Goal: Transaction & Acquisition: Purchase product/service

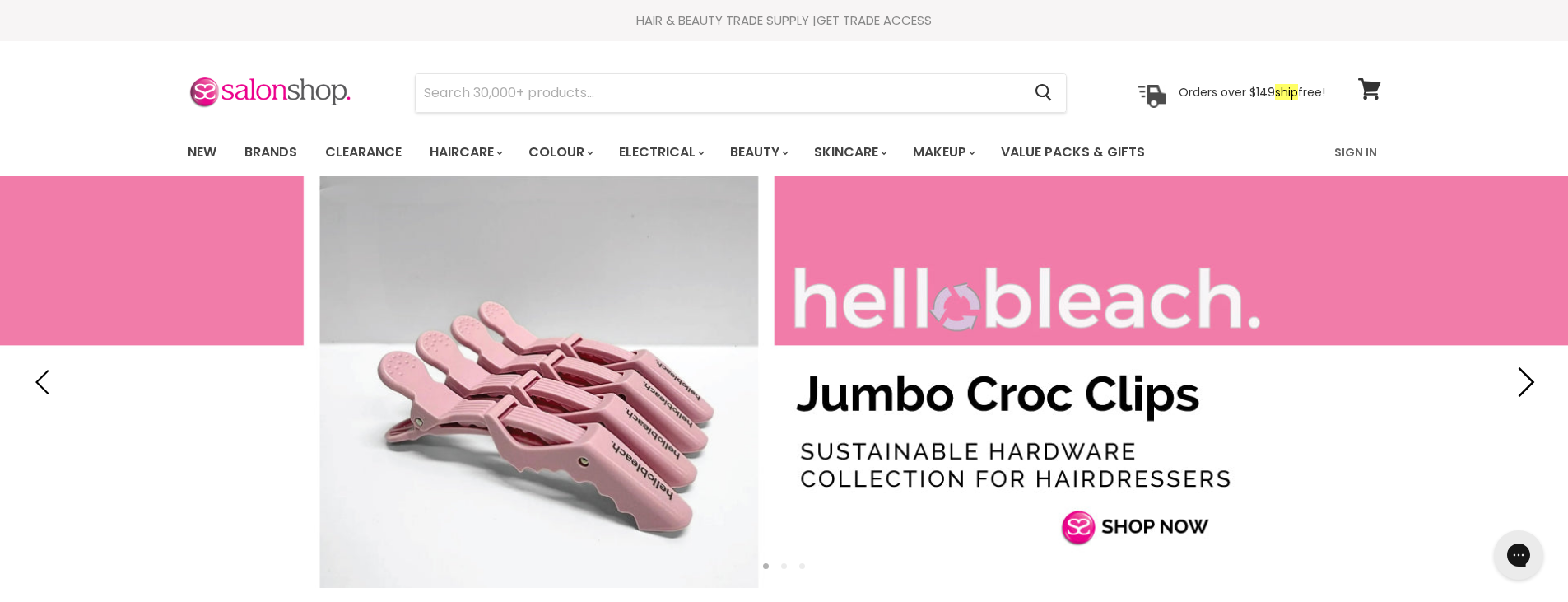
click at [1532, 382] on icon "Next" at bounding box center [1527, 383] width 17 height 30
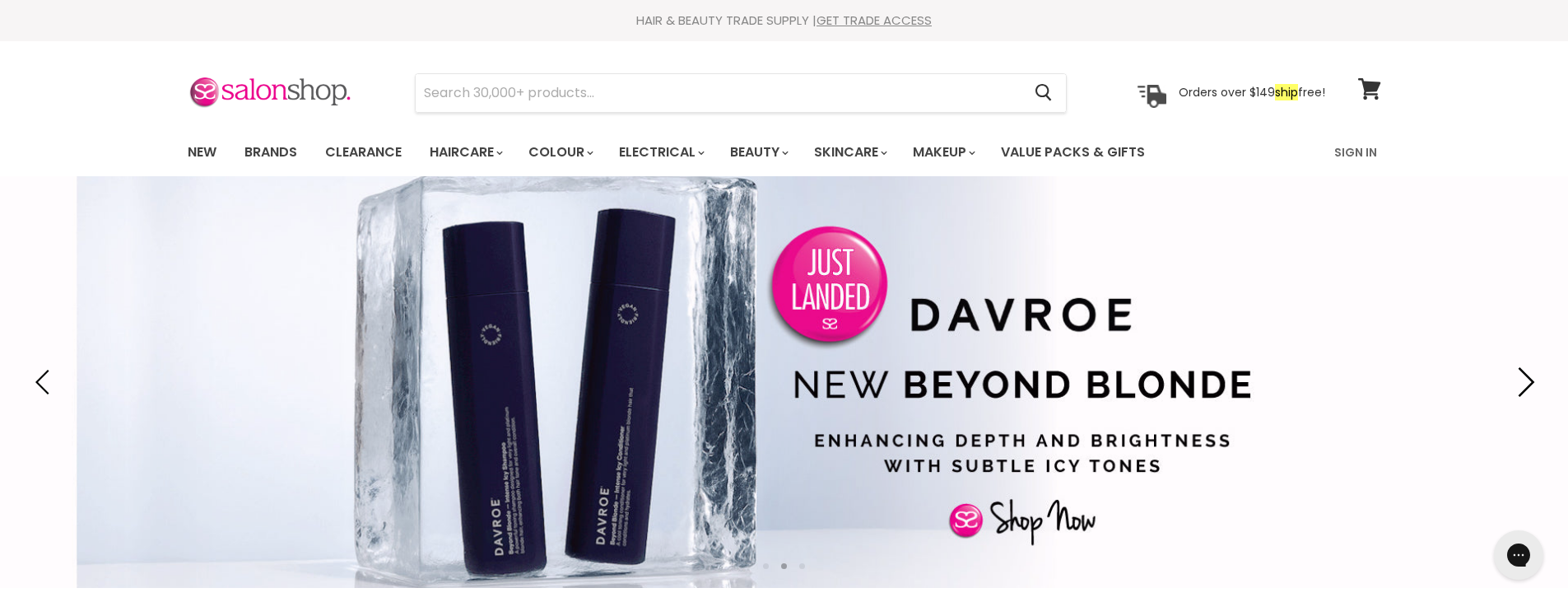
click at [1531, 382] on icon "Next" at bounding box center [1527, 383] width 17 height 30
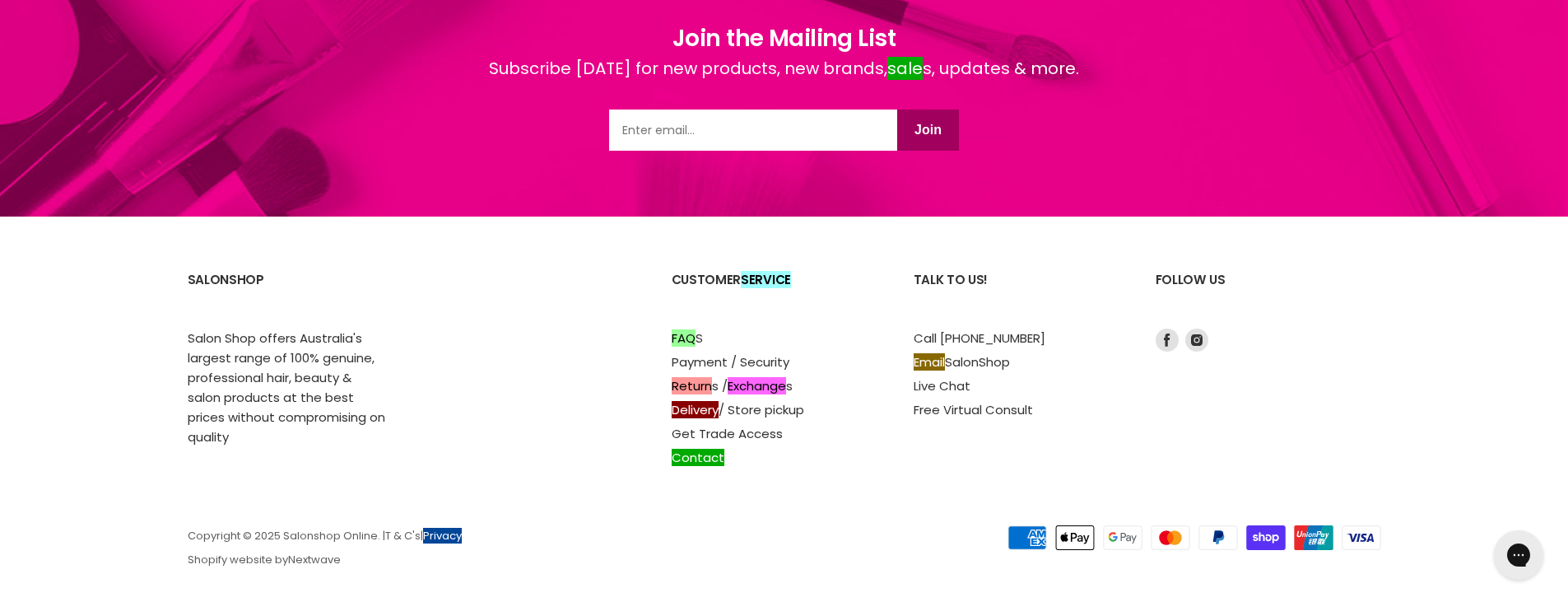
scroll to position [2275, 0]
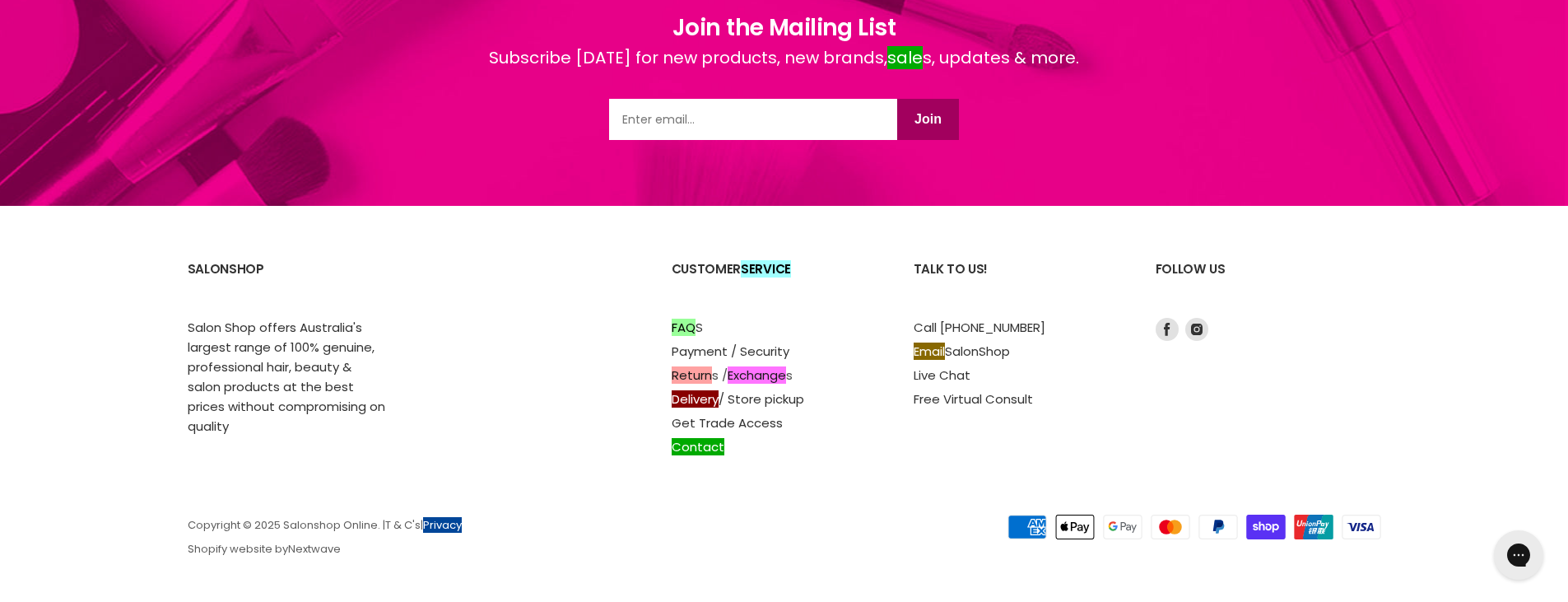
click at [784, 375] on font "Exchange" at bounding box center [756, 375] width 58 height 17
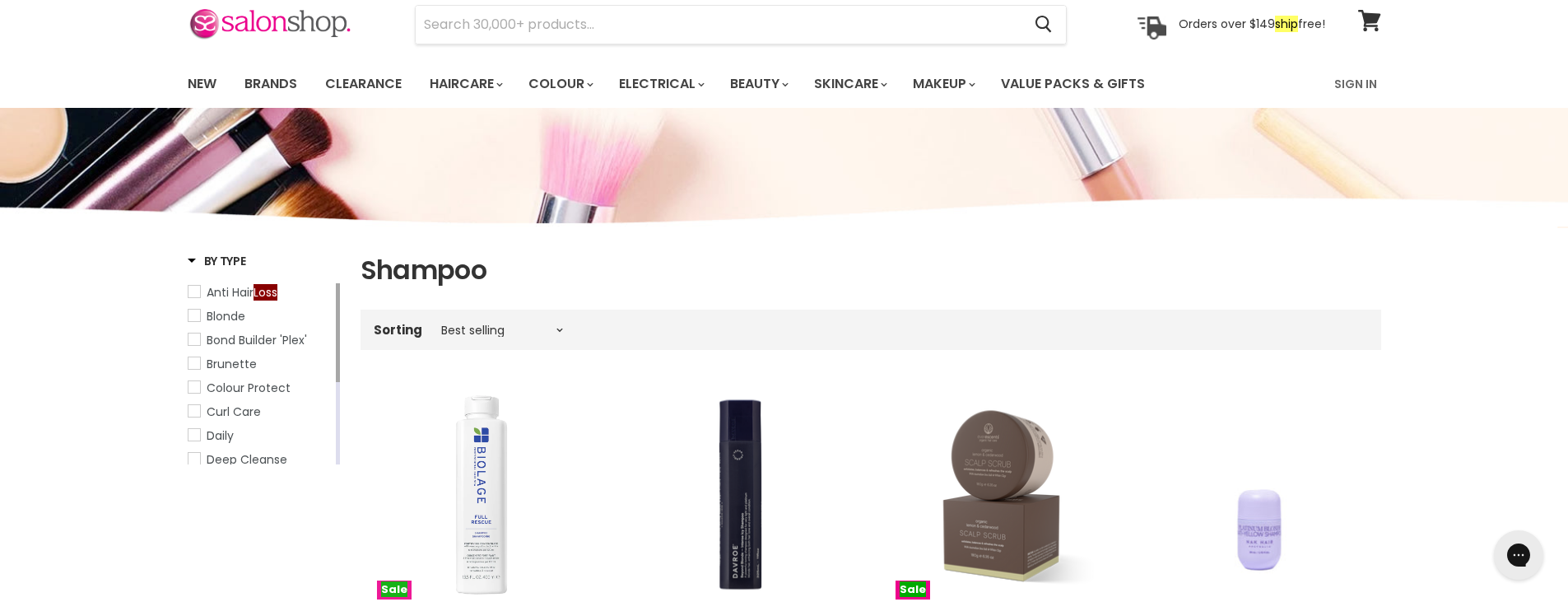
scroll to position [138, 0]
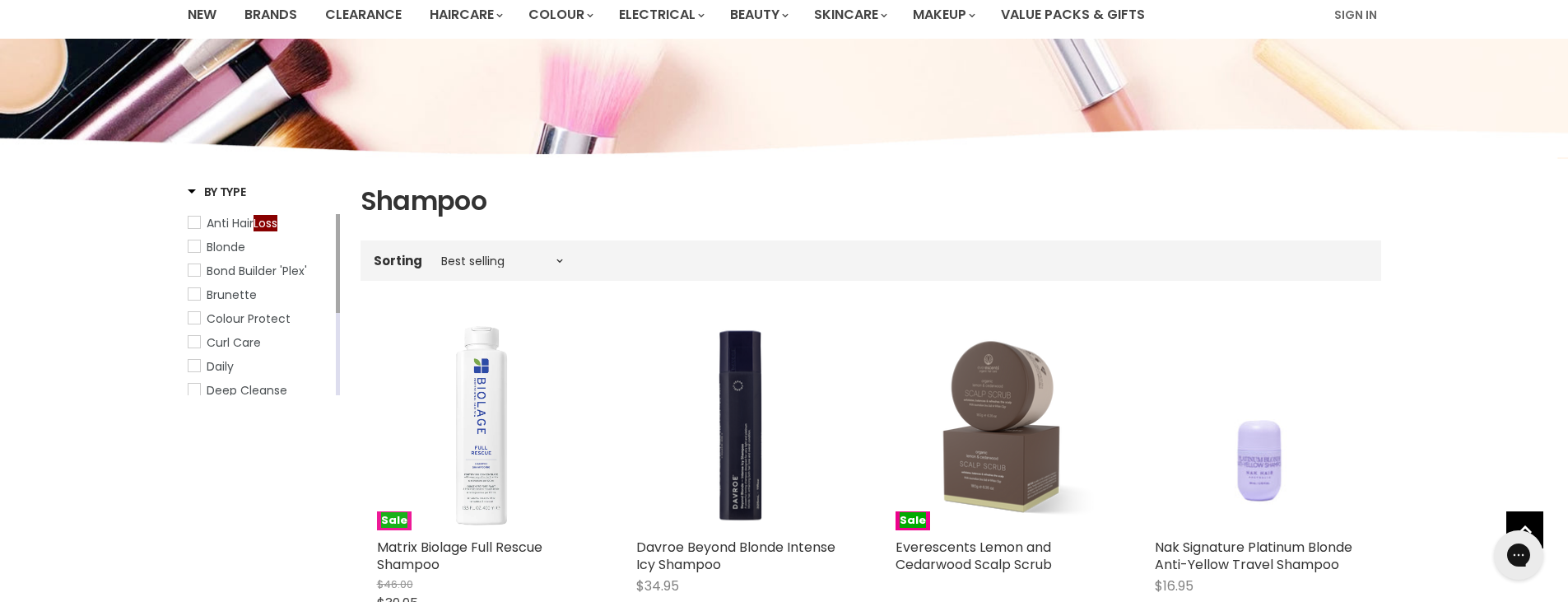
click at [503, 396] on img "Main content" at bounding box center [482, 426] width 210 height 210
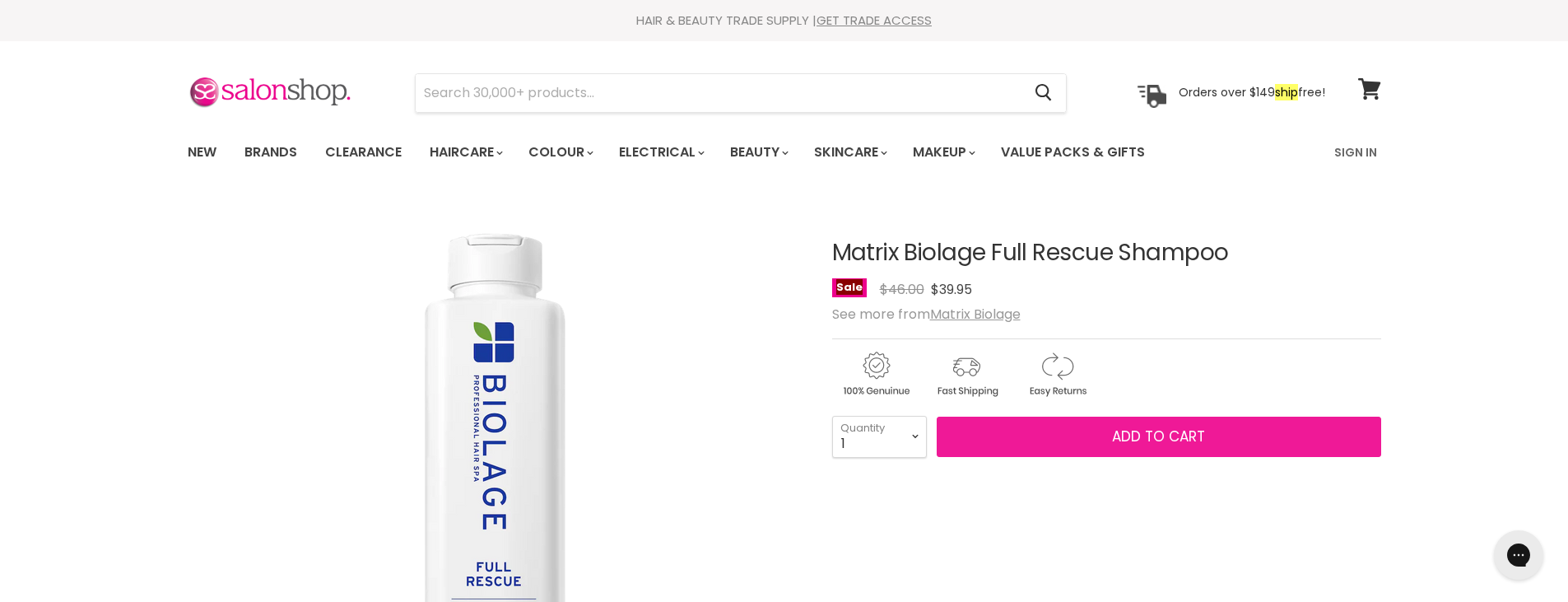
click at [1142, 435] on span "Add to cart" at bounding box center [1157, 436] width 93 height 20
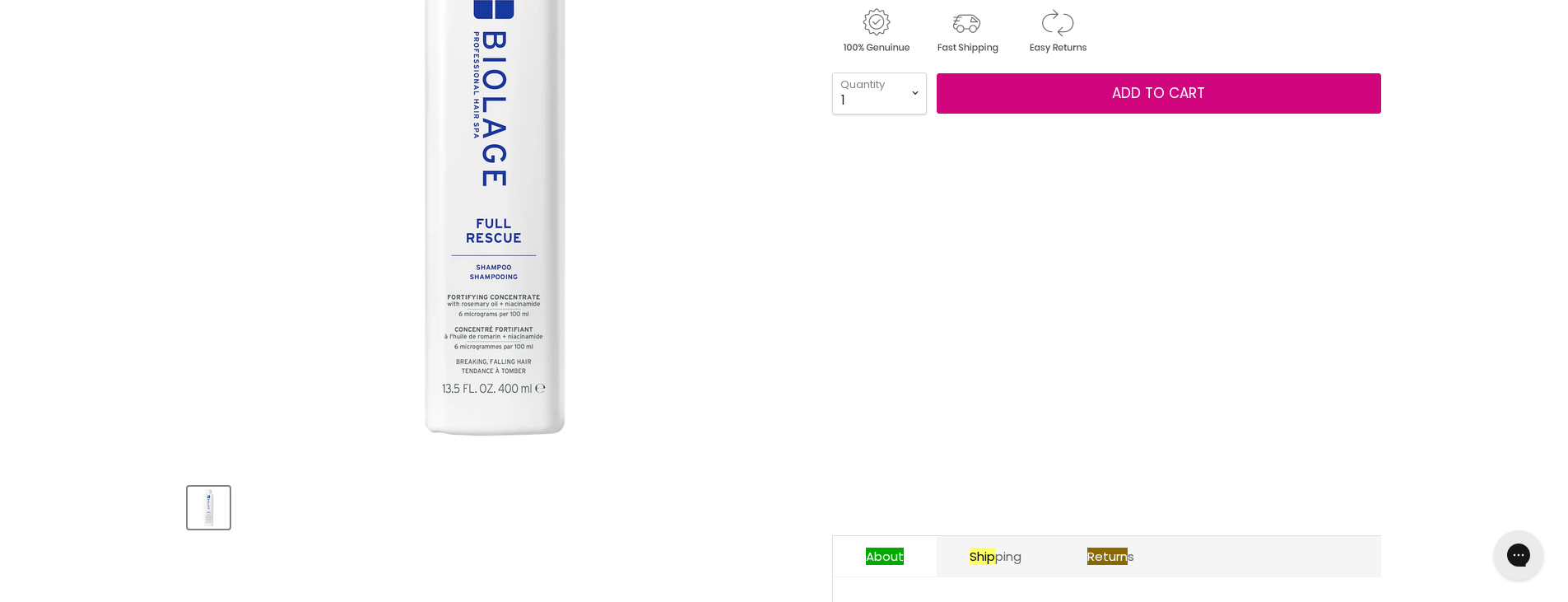
scroll to position [68, 0]
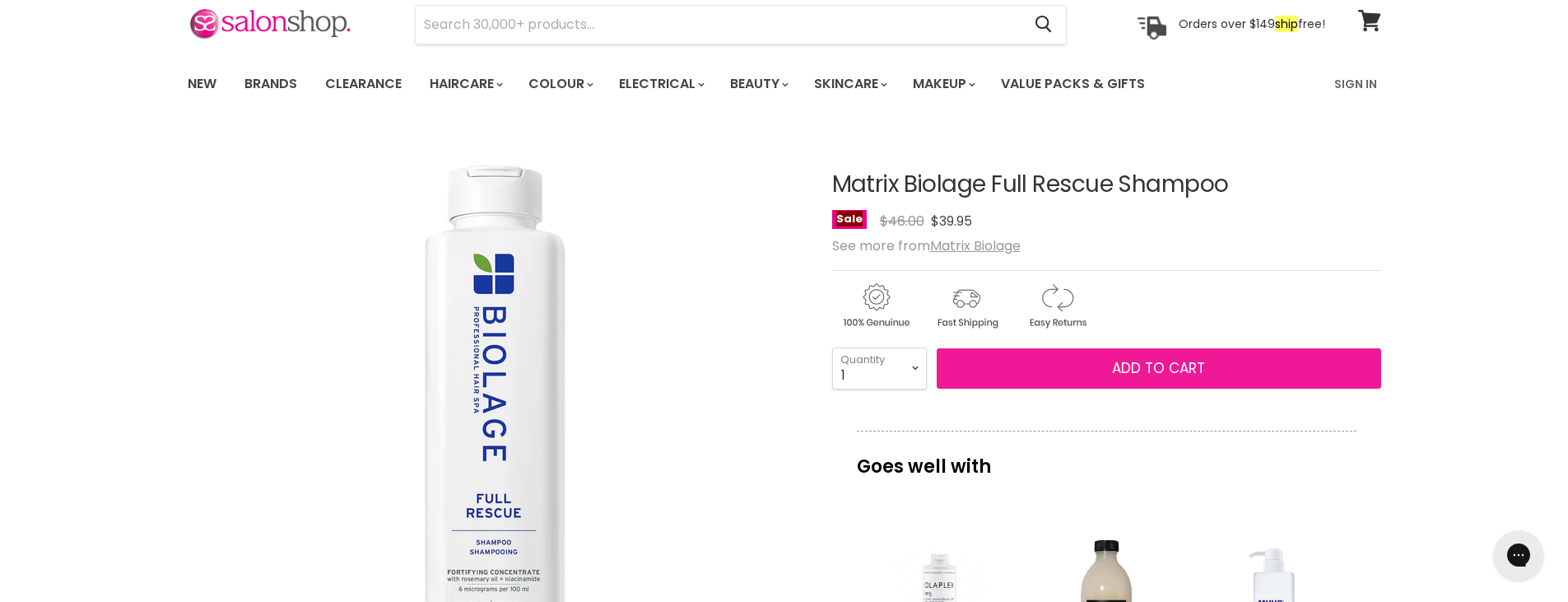
click at [1099, 361] on button "Add to cart" at bounding box center [1158, 369] width 444 height 41
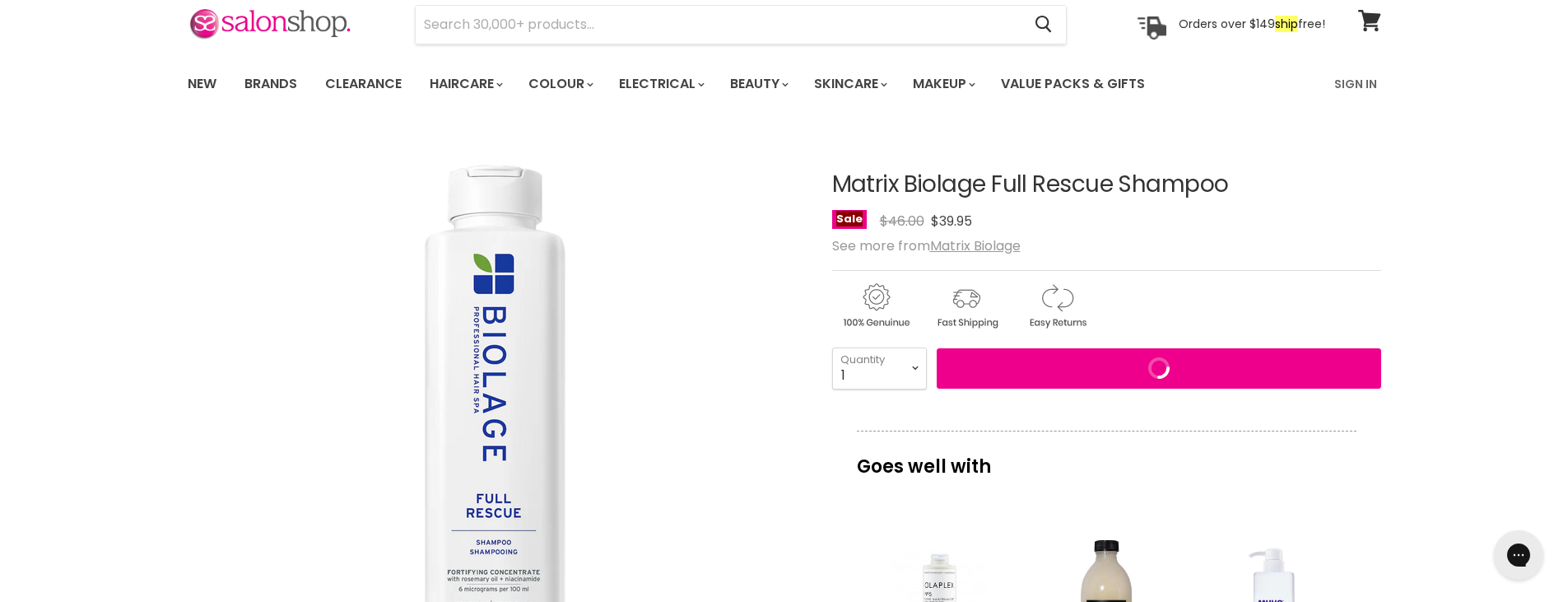
scroll to position [0, 0]
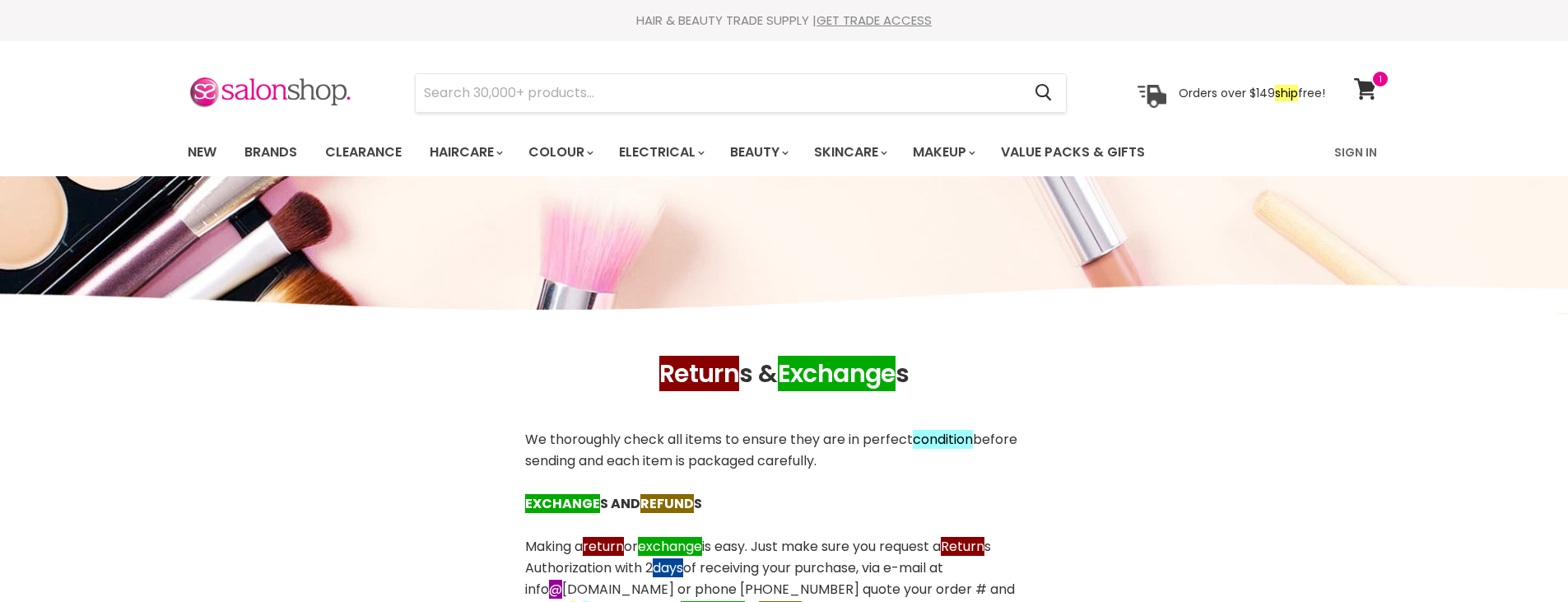
scroll to position [343, 0]
